Goal: Obtain resource: Download file/media

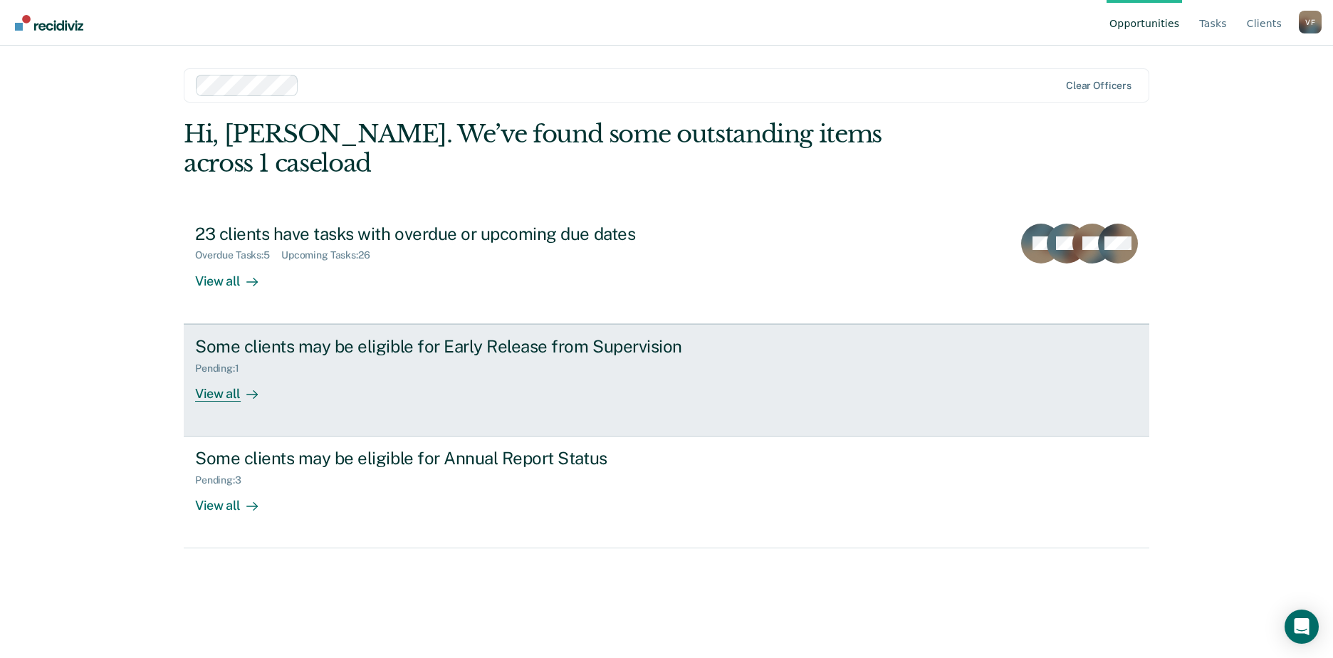
click at [396, 377] on link "Some clients may be eligible for Early Release from Supervision Pending : 1 Vie…" at bounding box center [666, 380] width 965 height 112
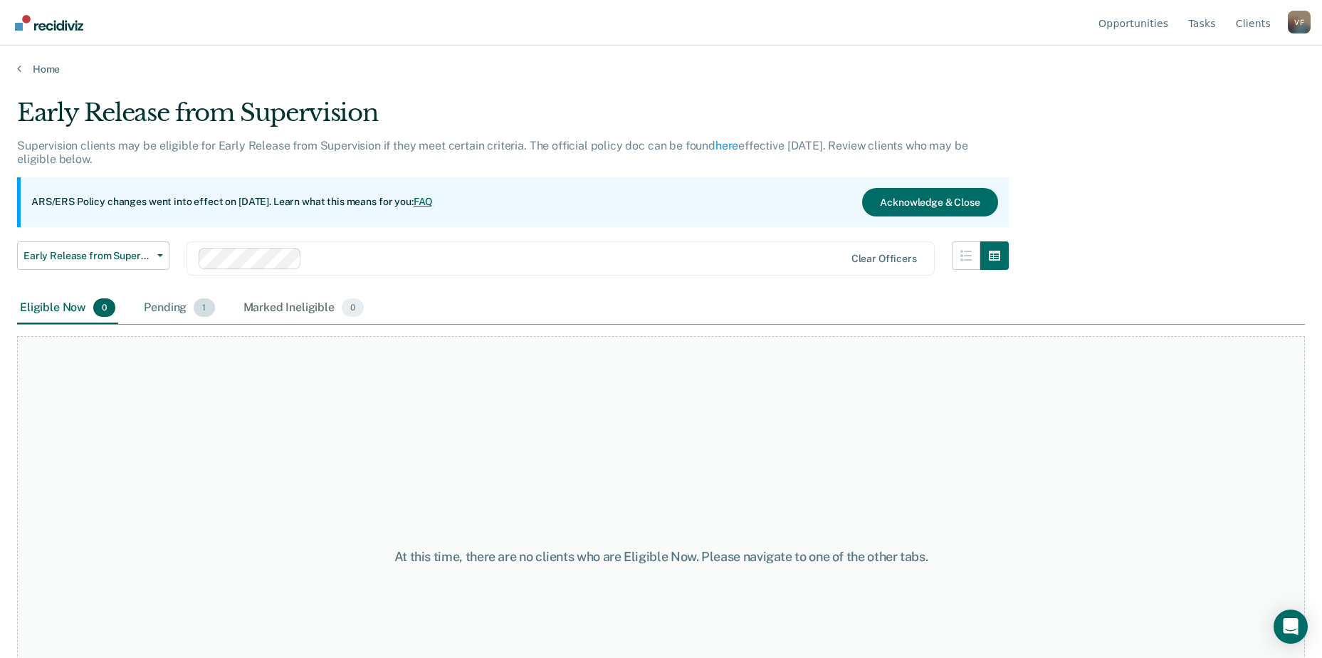
click at [160, 306] on div "Pending 1" at bounding box center [179, 308] width 76 height 31
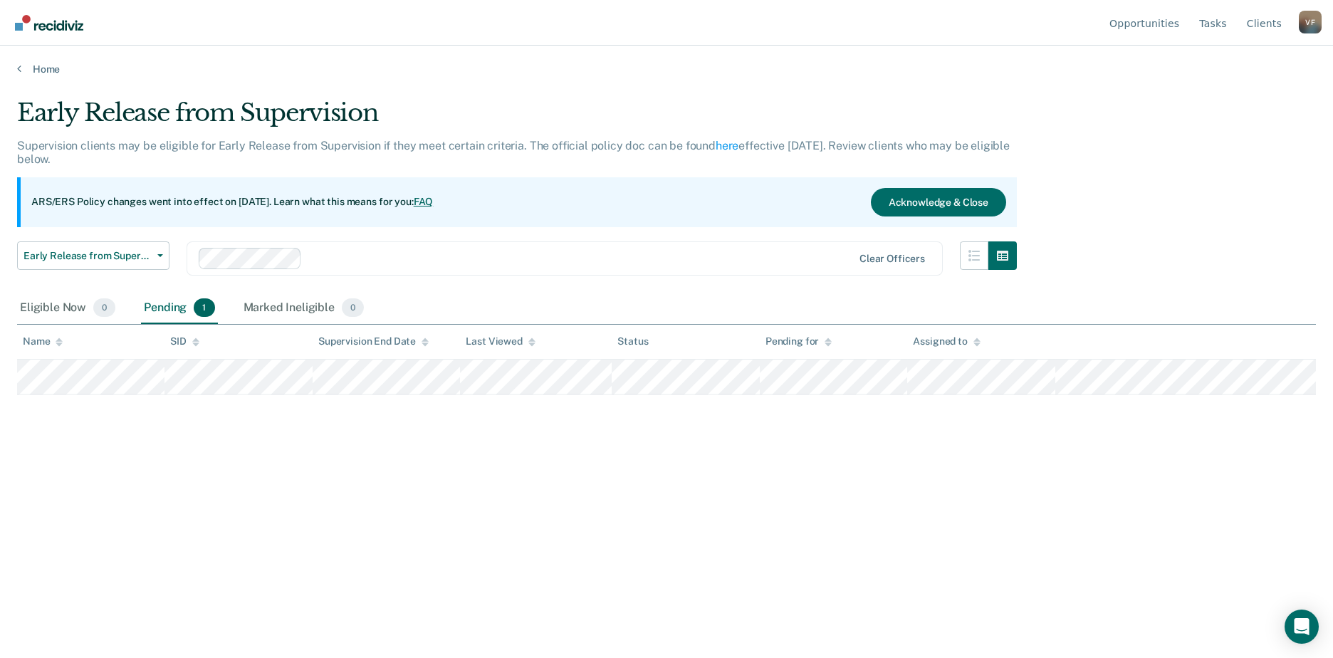
click at [72, 453] on div "Early Release from Supervision Supervision clients may be eligible for Early Re…" at bounding box center [666, 324] width 1298 height 453
click at [36, 73] on link "Home" at bounding box center [666, 69] width 1298 height 13
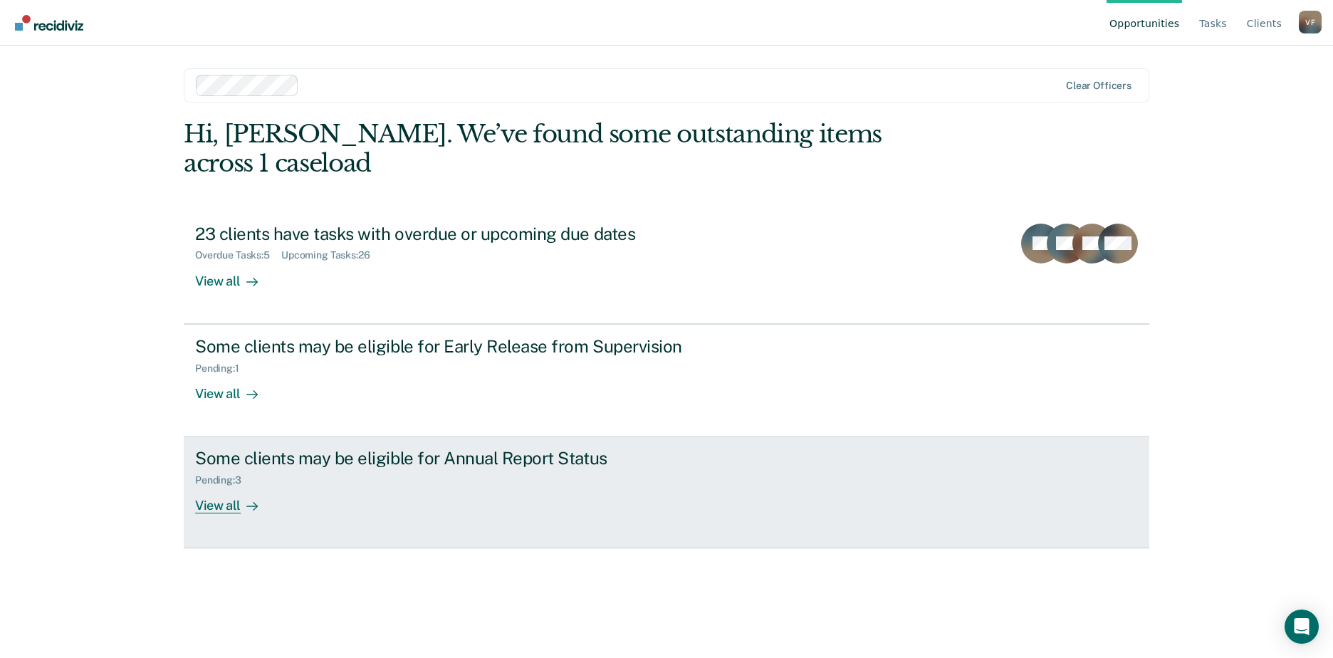
click at [396, 476] on div "Some clients may be eligible for Annual Report Status Pending : 3 View all" at bounding box center [462, 480] width 534 height 65
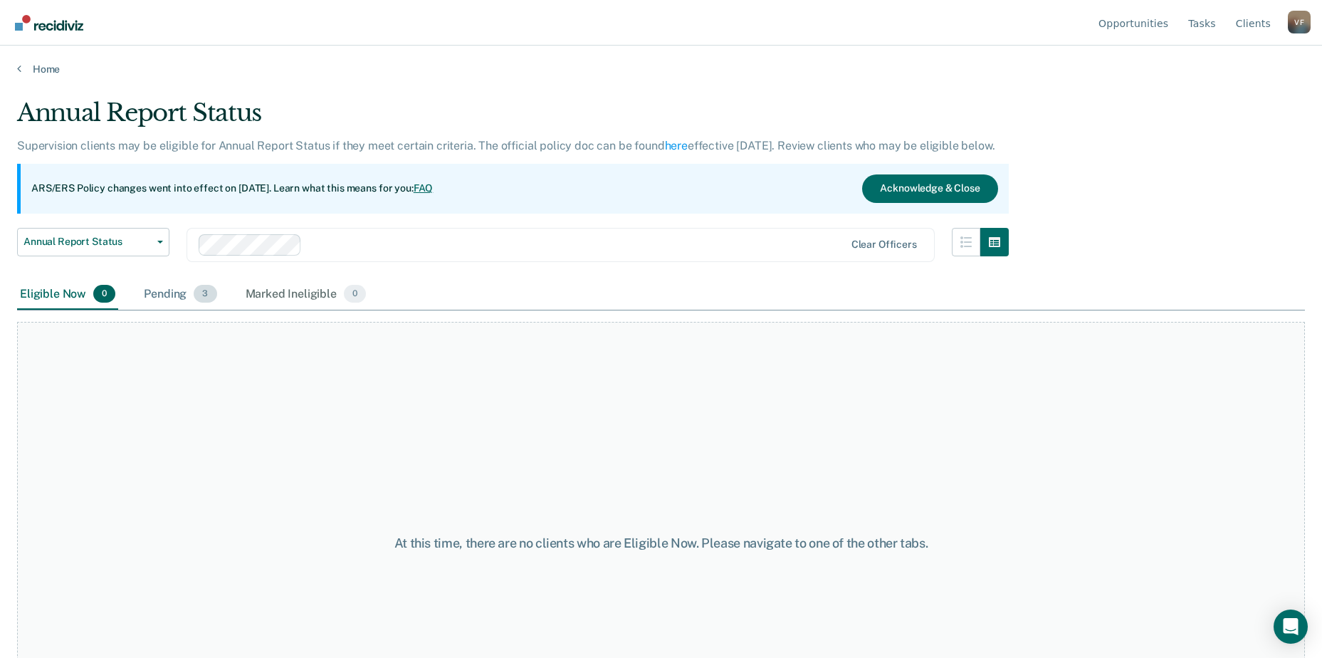
click at [175, 294] on div "Pending 3" at bounding box center [180, 294] width 78 height 31
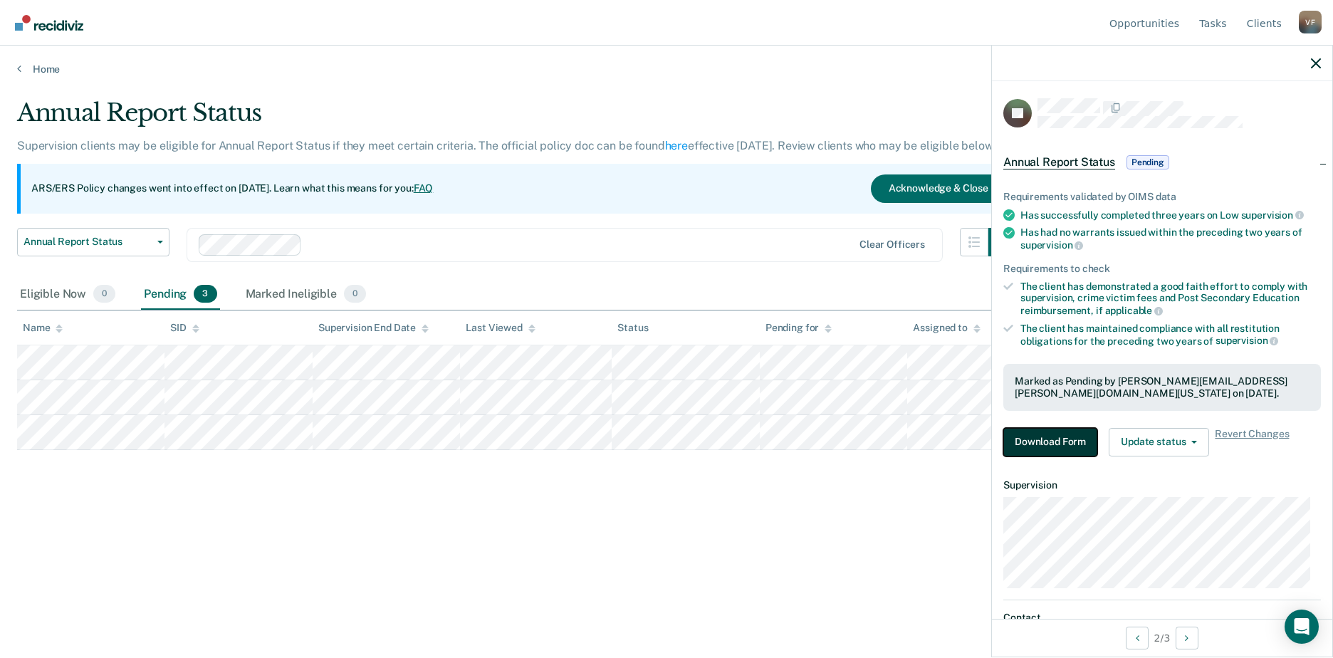
click at [1040, 431] on button "Download Form" at bounding box center [1050, 442] width 94 height 28
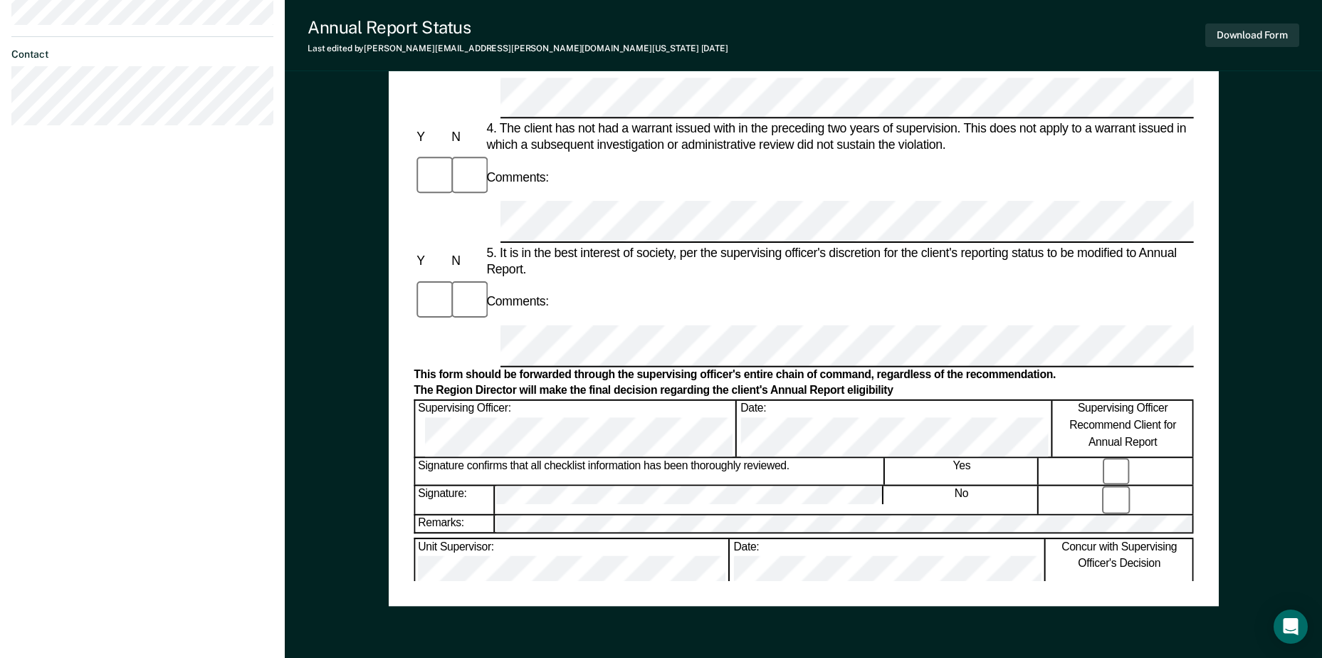
scroll to position [155, 0]
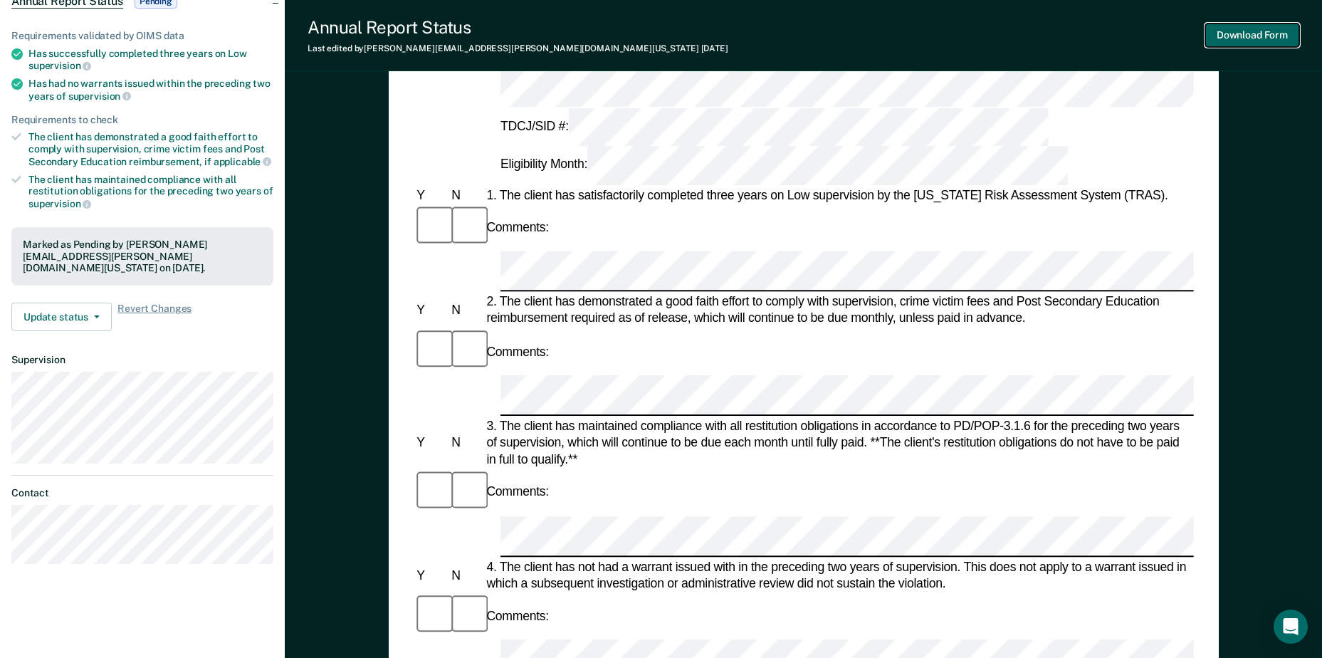
click at [1236, 38] on button "Download Form" at bounding box center [1252, 34] width 94 height 23
